Goal: Navigation & Orientation: Find specific page/section

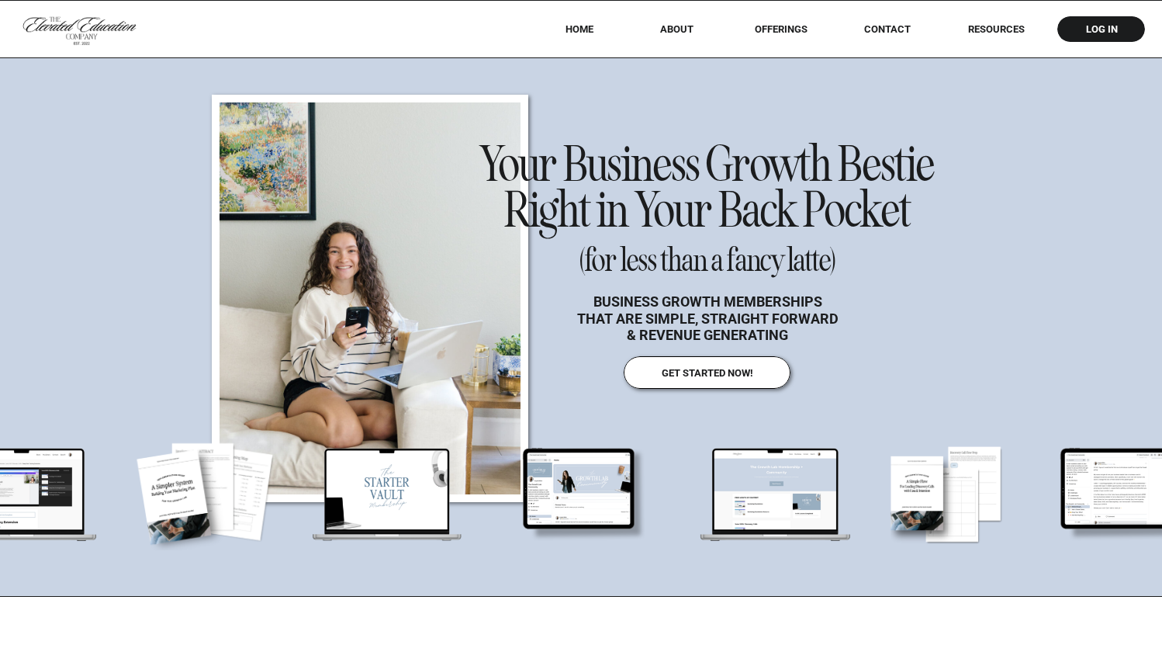
scroll to position [3174, 0]
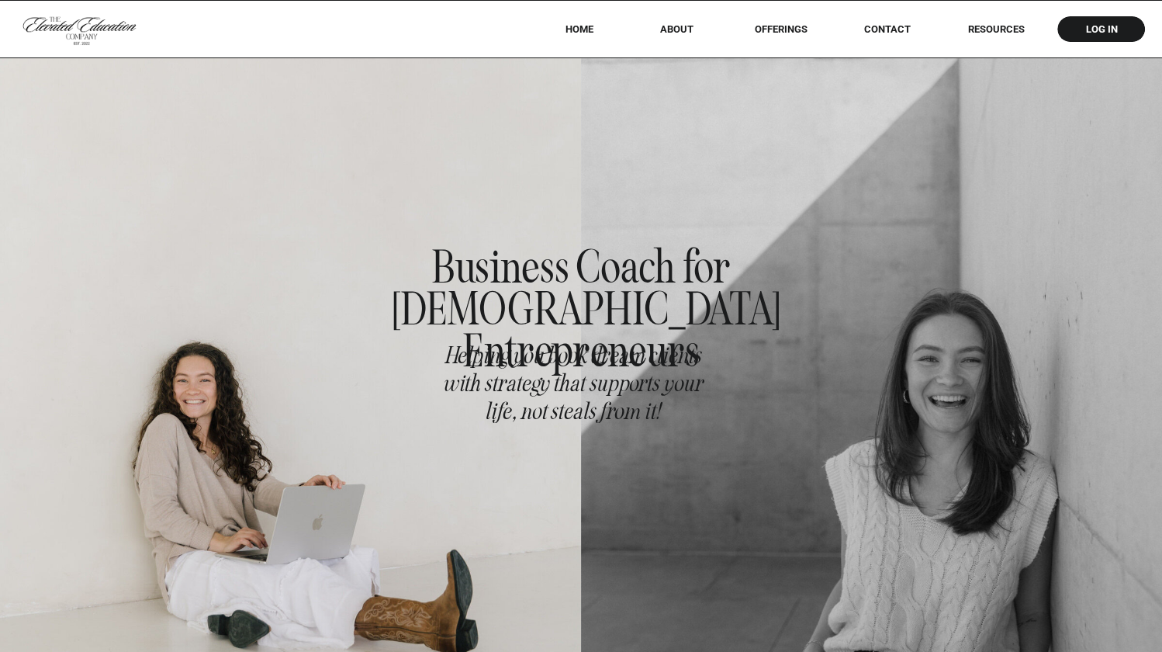
click at [994, 19] on div at bounding box center [581, 28] width 1162 height 57
click at [995, 40] on div at bounding box center [581, 28] width 1162 height 57
click at [995, 33] on nav "RESOURCES" at bounding box center [996, 29] width 99 height 12
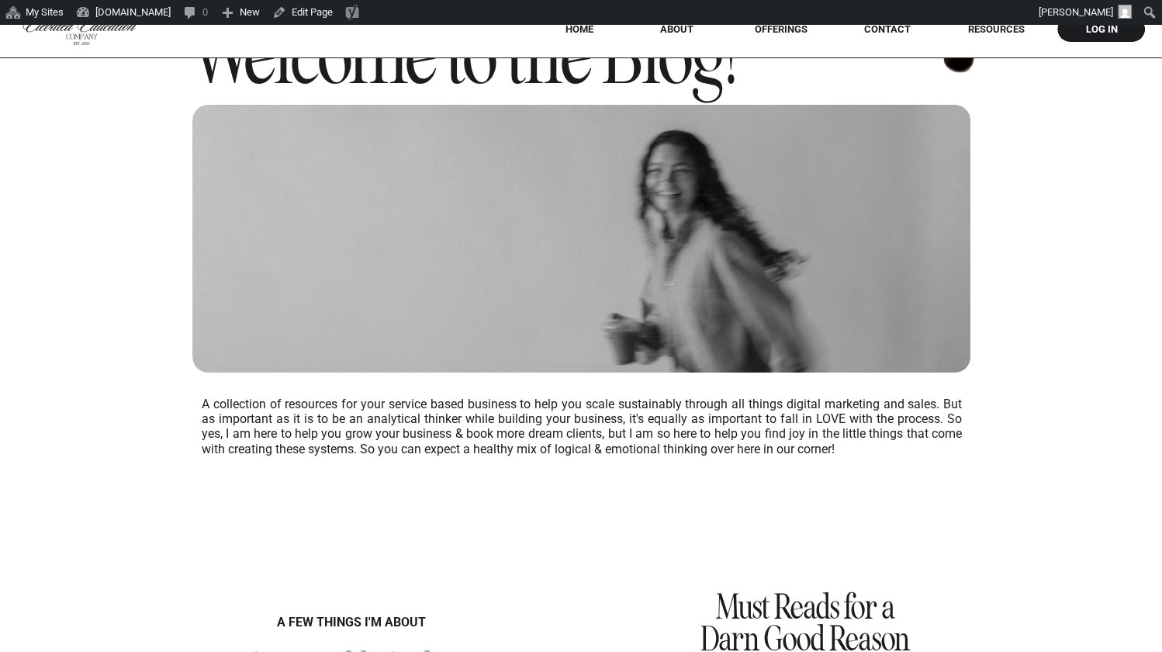
scroll to position [144, 0]
